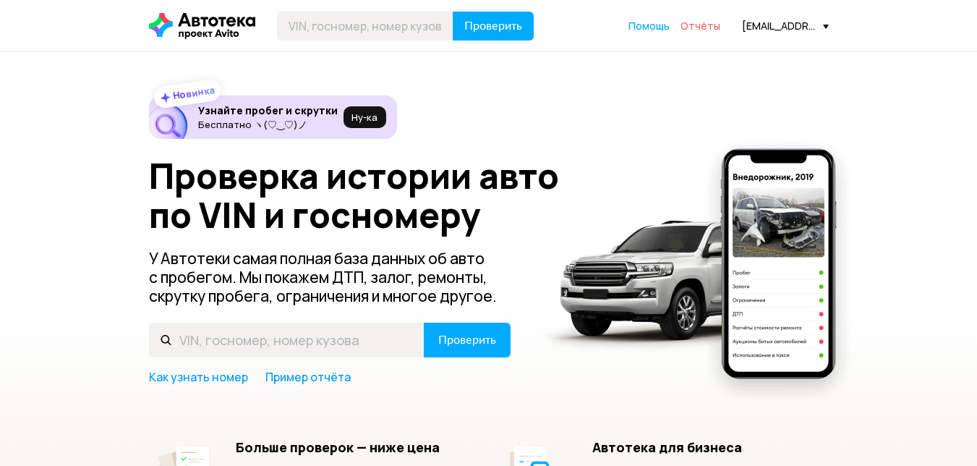
click at [695, 27] on span "Отчёты" at bounding box center [700, 26] width 40 height 14
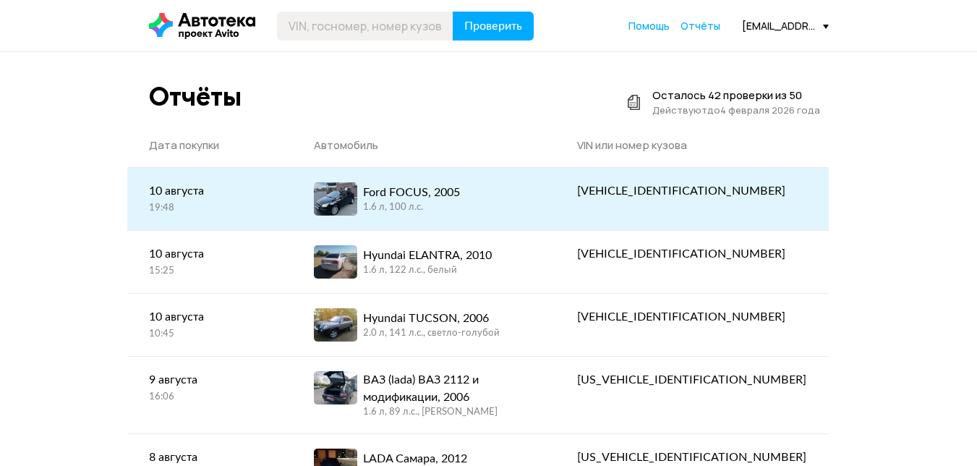
click at [460, 200] on div "Ford FOCUS, 2005" at bounding box center [411, 192] width 97 height 17
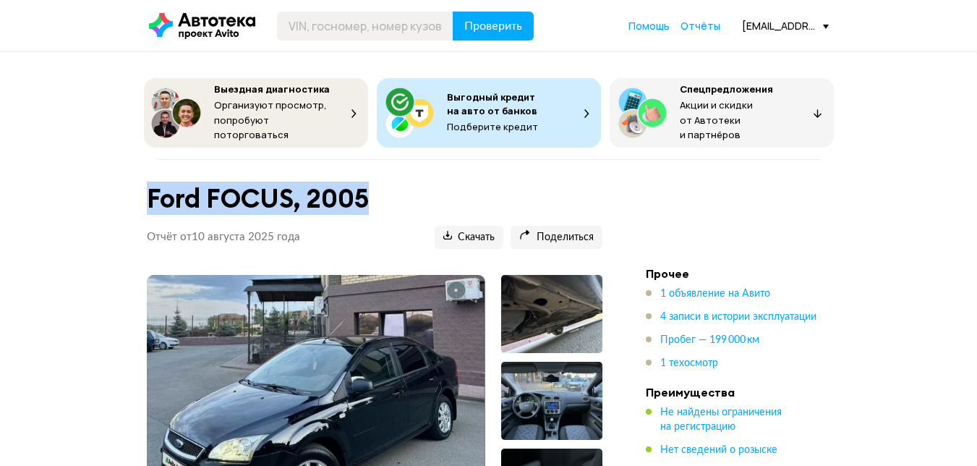
drag, startPoint x: 142, startPoint y: 182, endPoint x: 411, endPoint y: 182, distance: 268.9
click at [411, 182] on div "Ford FOCUS, 2005 Отчёт от 10 августа 2025 года Ccылка на отчёт скопирована Скач…" at bounding box center [374, 221] width 490 height 89
copy h1 "Ford FOCUS, 2005"
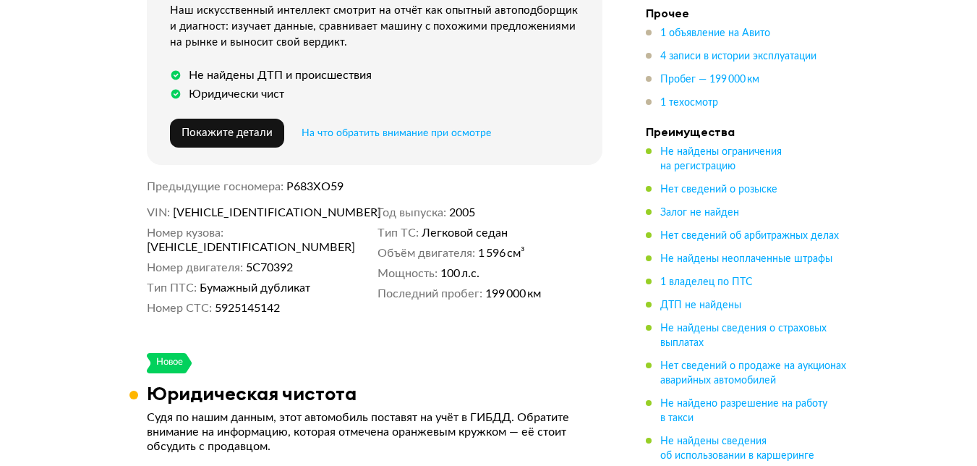
scroll to position [578, 0]
